Goal: Information Seeking & Learning: Learn about a topic

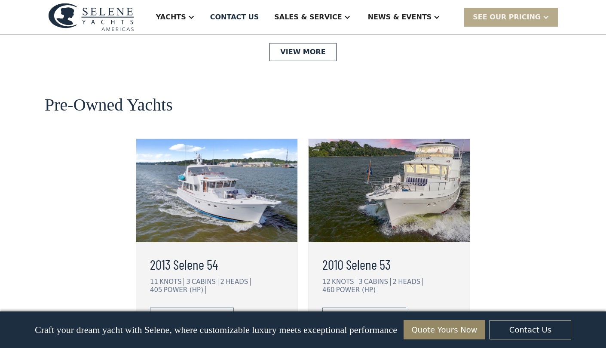
scroll to position [2137, 0]
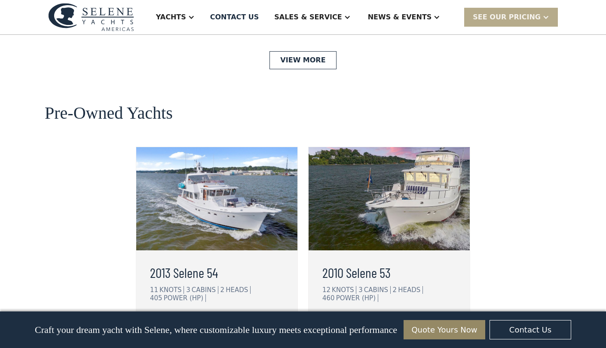
click at [182, 262] on h3 "2013 Selene 54" at bounding box center [217, 272] width 134 height 21
click at [183, 262] on h3 "2013 Selene 54" at bounding box center [217, 272] width 134 height 21
click at [198, 161] on img at bounding box center [216, 198] width 161 height 103
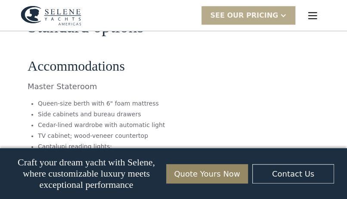
scroll to position [1652, 0]
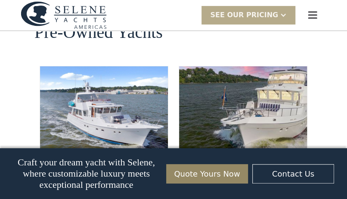
scroll to position [2280, 0]
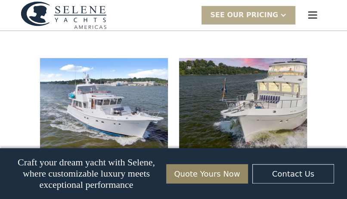
click at [231, 64] on img at bounding box center [243, 107] width 128 height 99
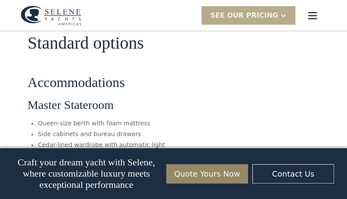
scroll to position [1667, 0]
